Goal: Task Accomplishment & Management: Use online tool/utility

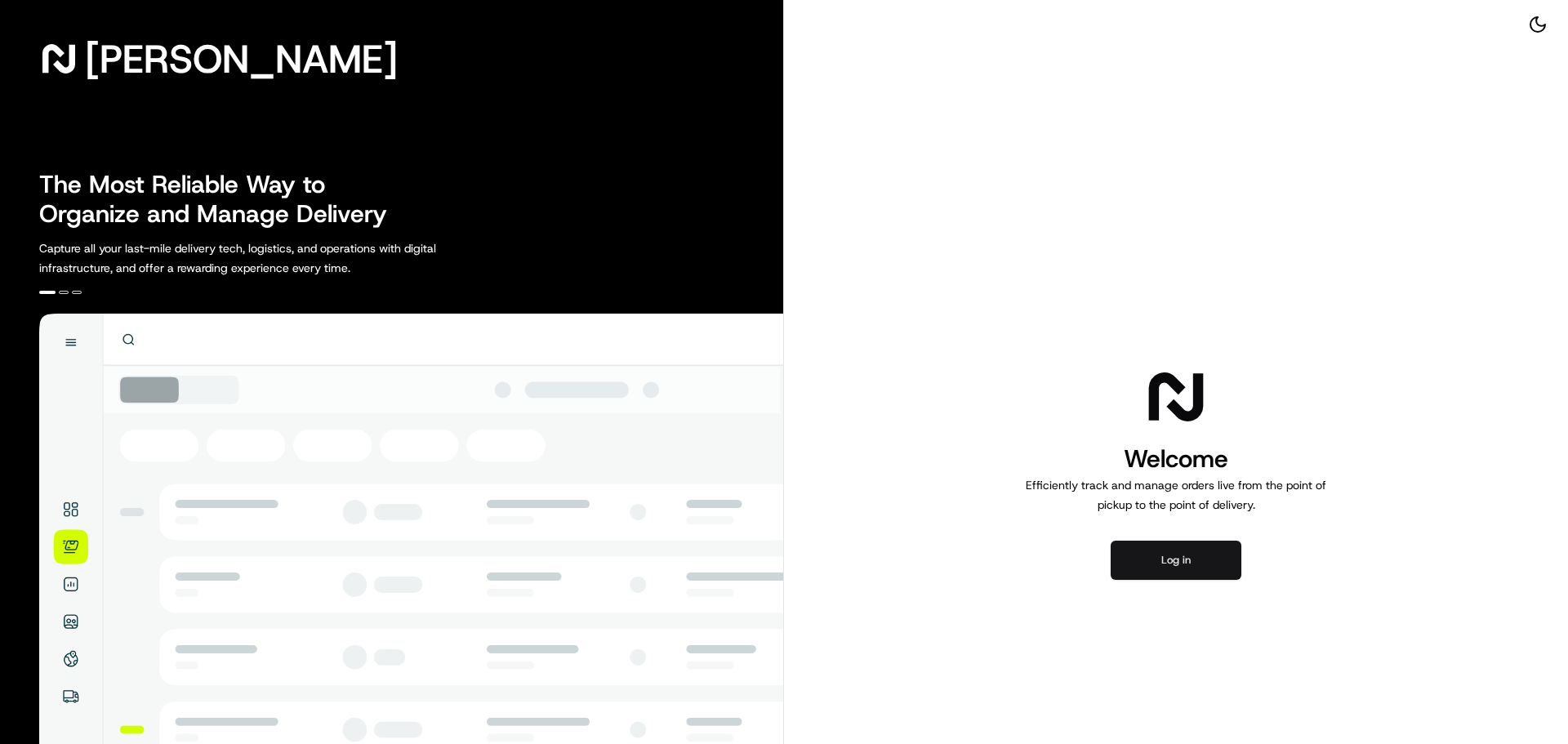
click at [1178, 560] on button "Log in" at bounding box center [1176, 561] width 131 height 39
click at [1190, 557] on button "Log in" at bounding box center [1176, 561] width 131 height 39
